Goal: Contribute content: Contribute content

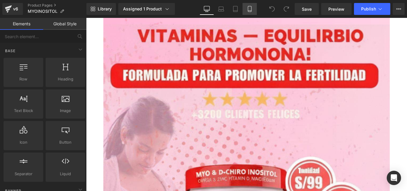
click at [248, 11] on icon at bounding box center [249, 11] width 3 height 0
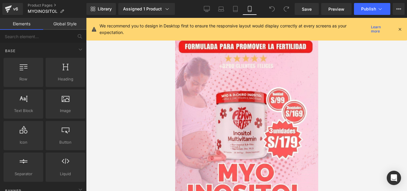
click at [399, 34] on div "We recommend you to design in Desktop first to ensure the responsive layout wou…" at bounding box center [250, 29] width 302 height 13
click at [400, 29] on icon at bounding box center [399, 28] width 5 height 5
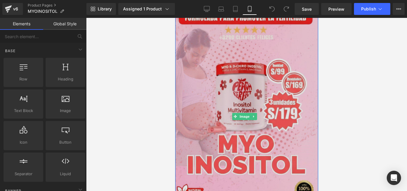
scroll to position [33, 0]
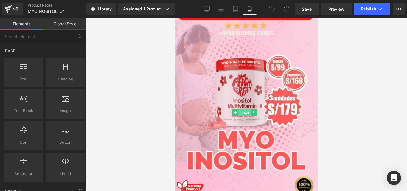
click at [245, 109] on span "Image" at bounding box center [244, 112] width 13 height 7
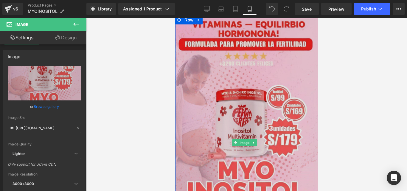
scroll to position [0, 0]
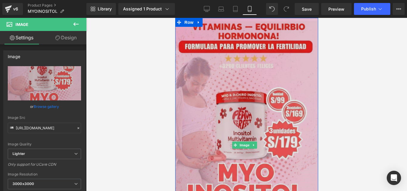
click at [227, 74] on img at bounding box center [246, 145] width 143 height 254
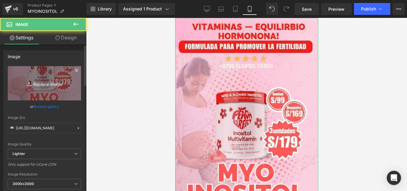
click at [43, 78] on link "Replace Image" at bounding box center [44, 83] width 73 height 34
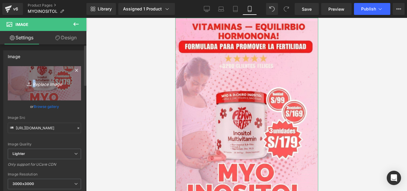
type input "C:\fakepath\11-07.10.jpg"
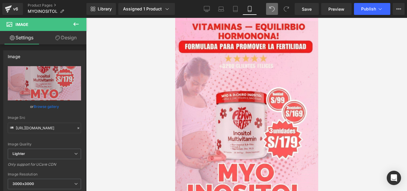
type input "[URL][DOMAIN_NAME]"
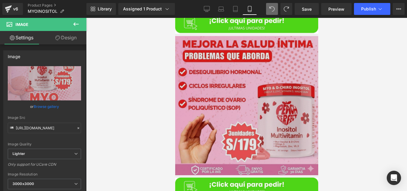
scroll to position [728, 0]
click at [247, 93] on img at bounding box center [246, 105] width 143 height 139
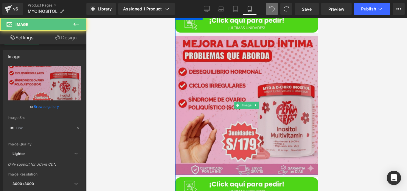
type input "[URL][DOMAIN_NAME]"
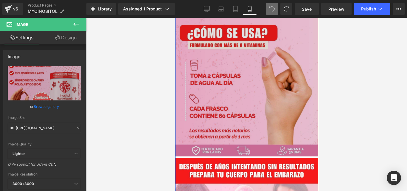
scroll to position [1203, 0]
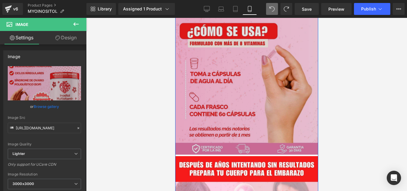
click at [252, 87] on img at bounding box center [246, 85] width 143 height 140
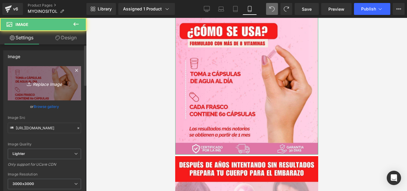
click at [37, 80] on icon "Replace Image" at bounding box center [45, 82] width 48 height 7
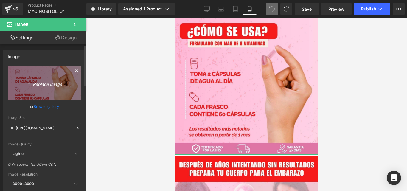
type input "C:\fakepath\11-07.10.jpg"
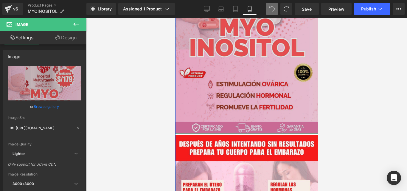
scroll to position [1337, 0]
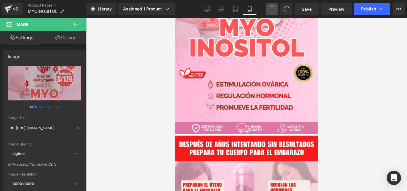
type input "[URL][DOMAIN_NAME]"
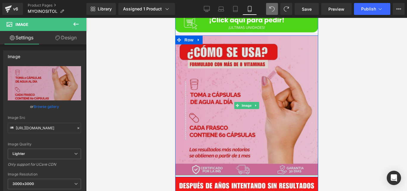
scroll to position [1184, 0]
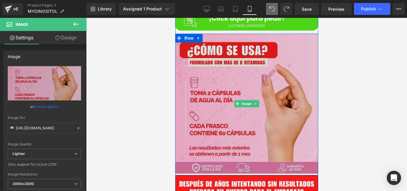
click at [242, 124] on img at bounding box center [246, 104] width 143 height 140
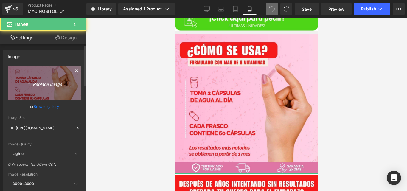
click at [42, 97] on link "Replace Image" at bounding box center [44, 83] width 73 height 34
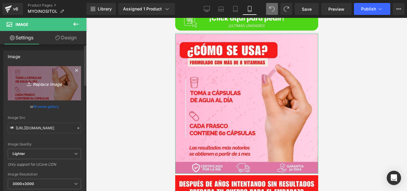
type input "C:\fakepath\10-07.10.jpg"
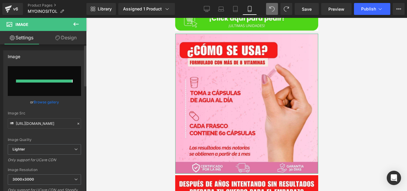
type input "[URL][DOMAIN_NAME]"
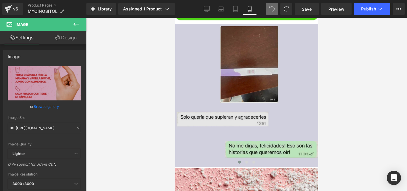
scroll to position [1871, 0]
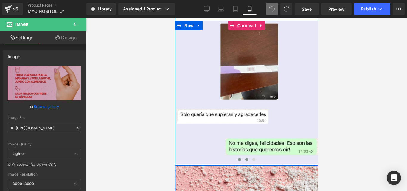
click at [243, 156] on button at bounding box center [246, 159] width 7 height 6
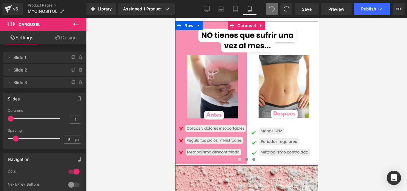
click at [252, 158] on span at bounding box center [253, 159] width 3 height 3
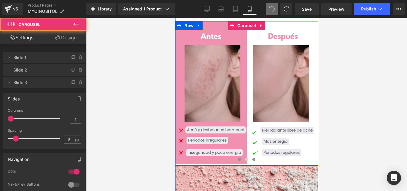
click at [238, 156] on button at bounding box center [238, 159] width 7 height 6
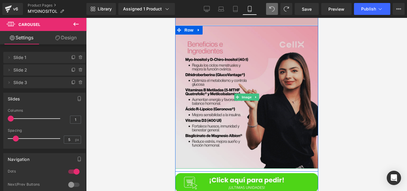
scroll to position [1692, 0]
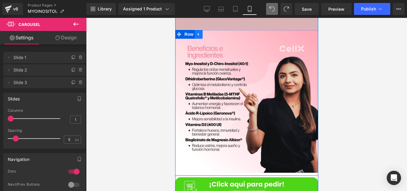
click at [197, 32] on icon at bounding box center [198, 34] width 4 height 4
click at [204, 32] on icon at bounding box center [206, 34] width 4 height 4
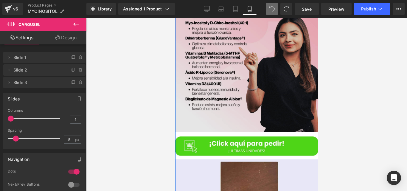
scroll to position [1880, 0]
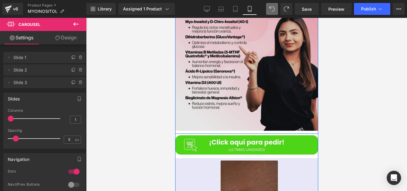
click at [243, 78] on img at bounding box center [246, 59] width 143 height 143
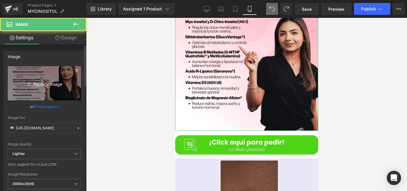
click at [50, 71] on link "Replace Image" at bounding box center [44, 83] width 73 height 34
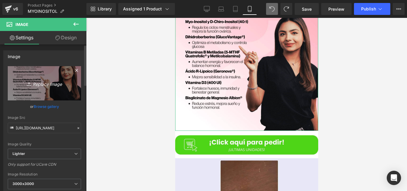
type input "C:\fakepath\09-07.10.jpg"
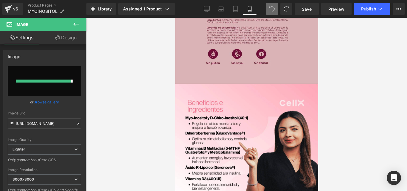
type input "[URL][DOMAIN_NAME]"
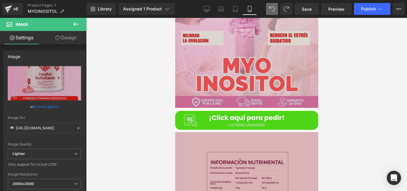
scroll to position [1398, 0]
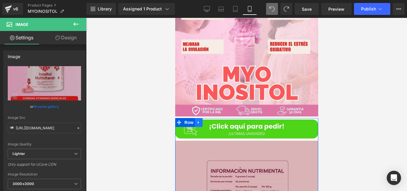
click at [197, 121] on icon at bounding box center [197, 122] width 1 height 3
click at [204, 120] on icon at bounding box center [206, 122] width 4 height 4
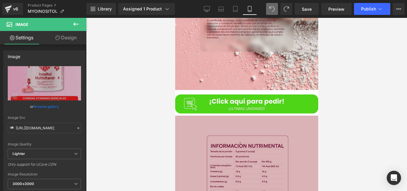
scroll to position [2382, 0]
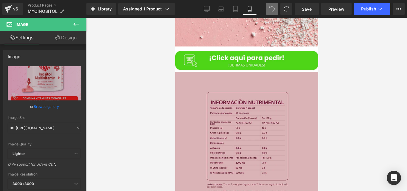
click at [267, 9] on button at bounding box center [272, 9] width 12 height 12
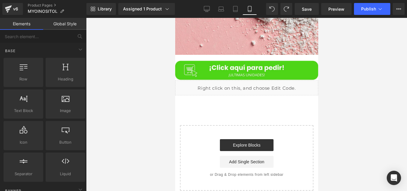
scroll to position [2375, 0]
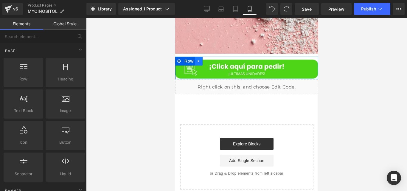
click at [194, 57] on link at bounding box center [198, 61] width 8 height 9
click at [202, 57] on link at bounding box center [206, 61] width 8 height 9
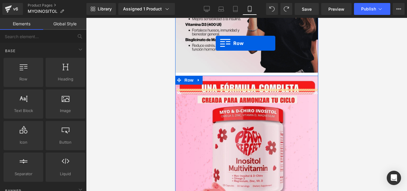
scroll to position [1750, 0]
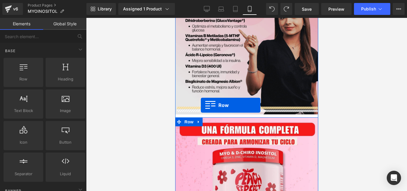
drag, startPoint x: 188, startPoint y: 123, endPoint x: 200, endPoint y: 105, distance: 21.5
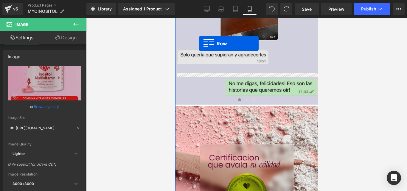
scroll to position [1938, 0]
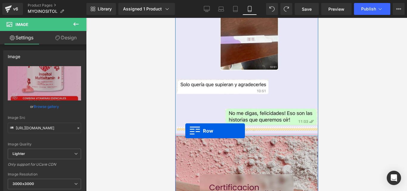
drag, startPoint x: 186, startPoint y: 65, endPoint x: 185, endPoint y: 130, distance: 65.2
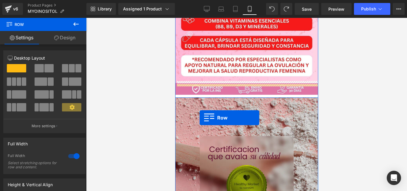
scroll to position [2169, 0]
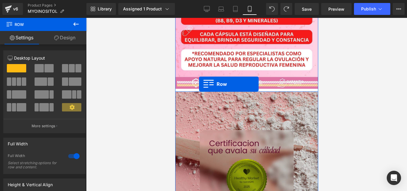
drag, startPoint x: 185, startPoint y: 46, endPoint x: 199, endPoint y: 84, distance: 40.8
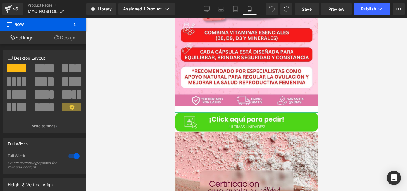
scroll to position [2106, 0]
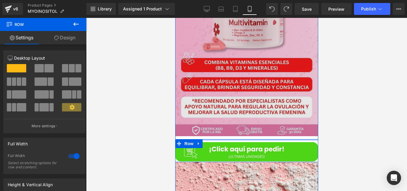
drag, startPoint x: 253, startPoint y: 131, endPoint x: 253, endPoint y: 128, distance: 3.6
click at [253, 128] on div "Image Image Image ‹ › Carousel Row Image Row Image Row Row Row Row Image" at bounding box center [246, 65] width 143 height 559
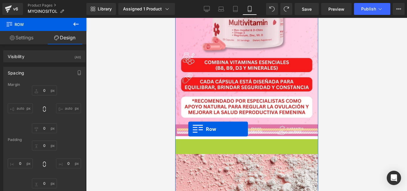
drag, startPoint x: 188, startPoint y: 135, endPoint x: 188, endPoint y: 129, distance: 6.3
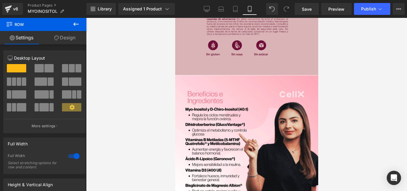
scroll to position [1646, 0]
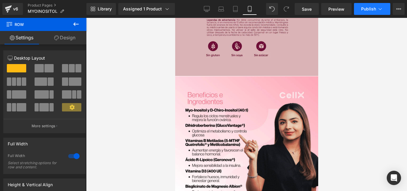
click at [366, 10] on span "Publish" at bounding box center [368, 9] width 15 height 5
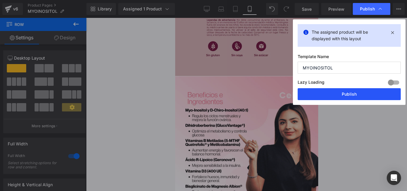
click at [315, 98] on button "Publish" at bounding box center [348, 94] width 103 height 12
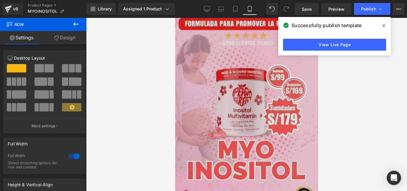
scroll to position [0, 0]
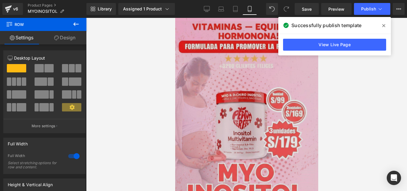
click at [246, 76] on img at bounding box center [246, 145] width 143 height 254
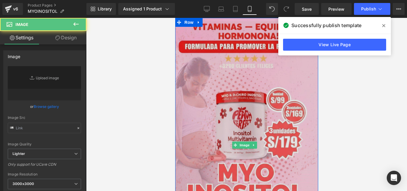
type input "[URL][DOMAIN_NAME]"
